Goal: Task Accomplishment & Management: Complete application form

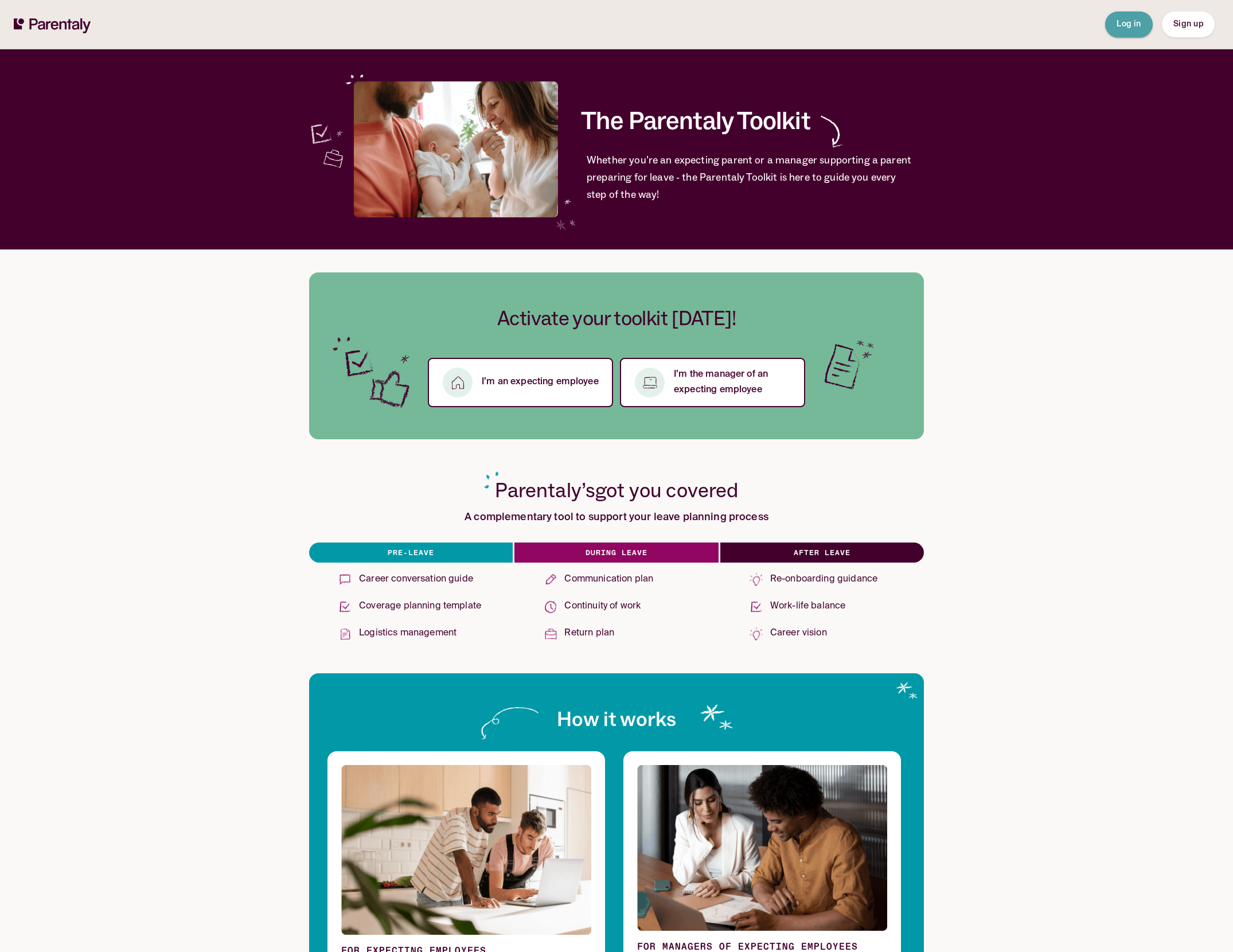
click at [1138, 25] on span "Log in" at bounding box center [1129, 24] width 24 height 8
click at [1188, 30] on span "Sign up" at bounding box center [1189, 24] width 30 height 12
